Goal: Find specific page/section: Find specific page/section

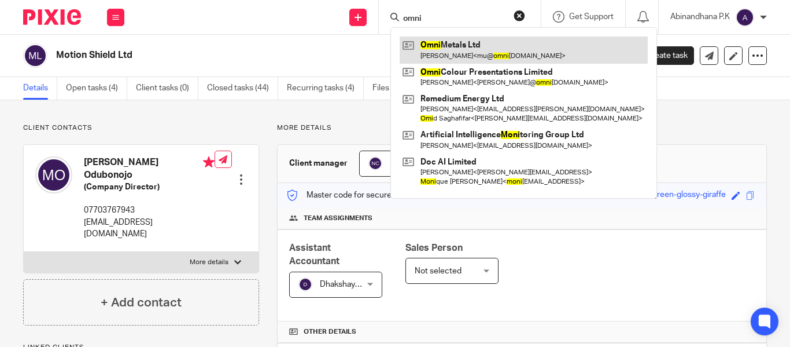
type input "omni"
click at [447, 44] on link at bounding box center [524, 49] width 248 height 27
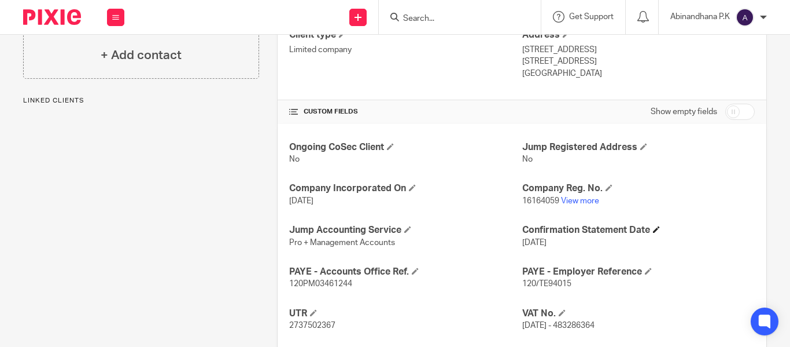
scroll to position [336, 0]
click at [569, 196] on link "View more" at bounding box center [580, 200] width 38 height 8
